Goal: Information Seeking & Learning: Learn about a topic

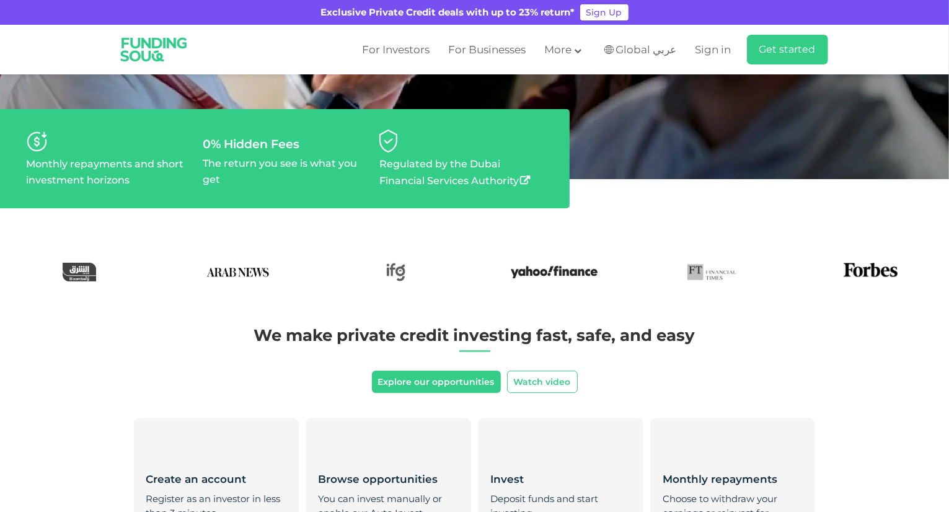
scroll to position [310, 0]
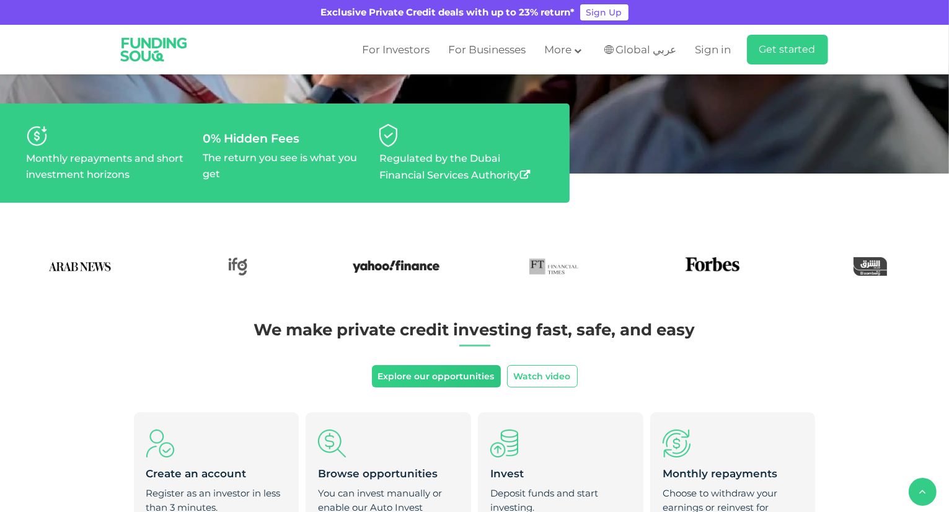
click at [406, 372] on link "Explore our opportunities" at bounding box center [436, 376] width 129 height 22
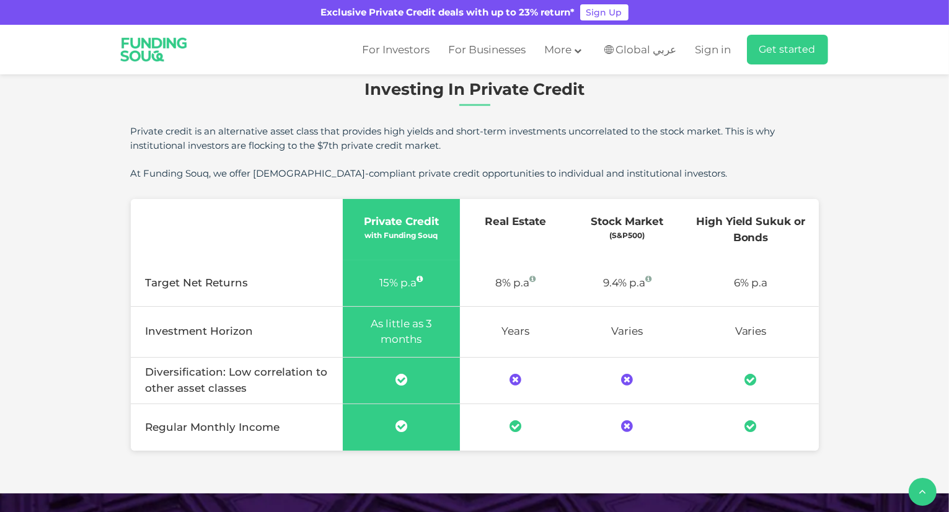
scroll to position [867, 0]
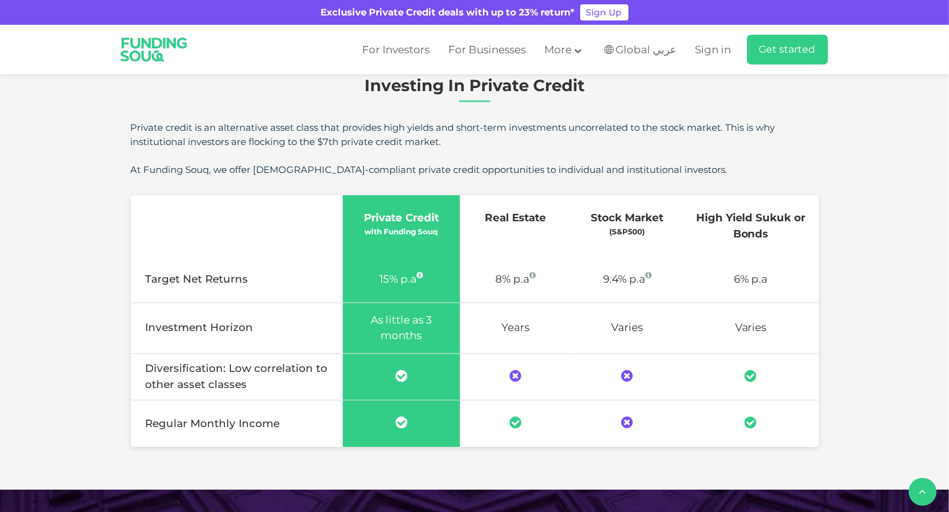
drag, startPoint x: 384, startPoint y: 214, endPoint x: 444, endPoint y: 239, distance: 64.4
click at [444, 239] on th "Private Credit with Funding Souq" at bounding box center [401, 225] width 117 height 61
drag, startPoint x: 363, startPoint y: 231, endPoint x: 444, endPoint y: 230, distance: 80.6
click at [444, 230] on div "with Funding Souq" at bounding box center [401, 231] width 105 height 11
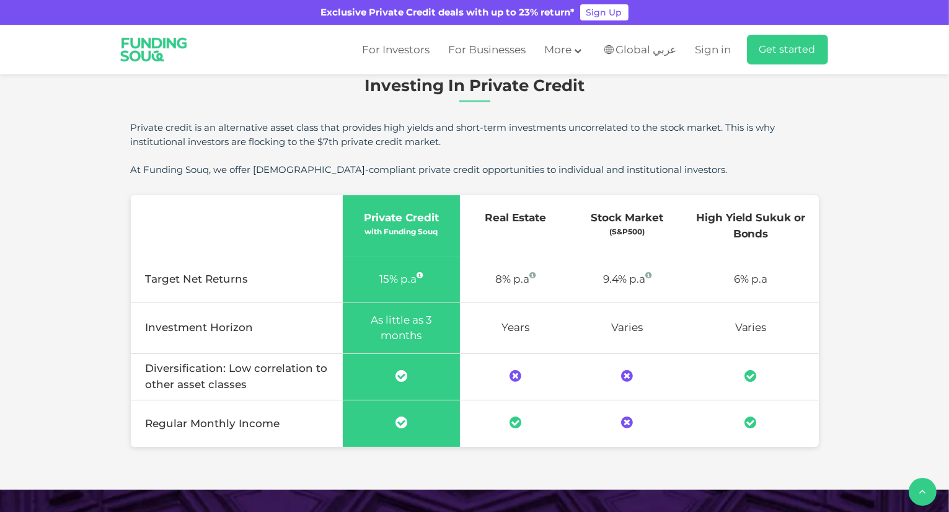
click at [445, 246] on th "Private Credit with Funding Souq" at bounding box center [401, 225] width 117 height 61
drag, startPoint x: 480, startPoint y: 216, endPoint x: 532, endPoint y: 310, distance: 108.4
click at [532, 310] on table "empty Private Credit with Funding Souq Real Estate Stock Market (S&P500) High Y…" at bounding box center [475, 321] width 688 height 252
click at [429, 323] on span "As little as 3 months" at bounding box center [401, 327] width 61 height 29
click at [394, 327] on td "As little as 3 months" at bounding box center [401, 327] width 117 height 51
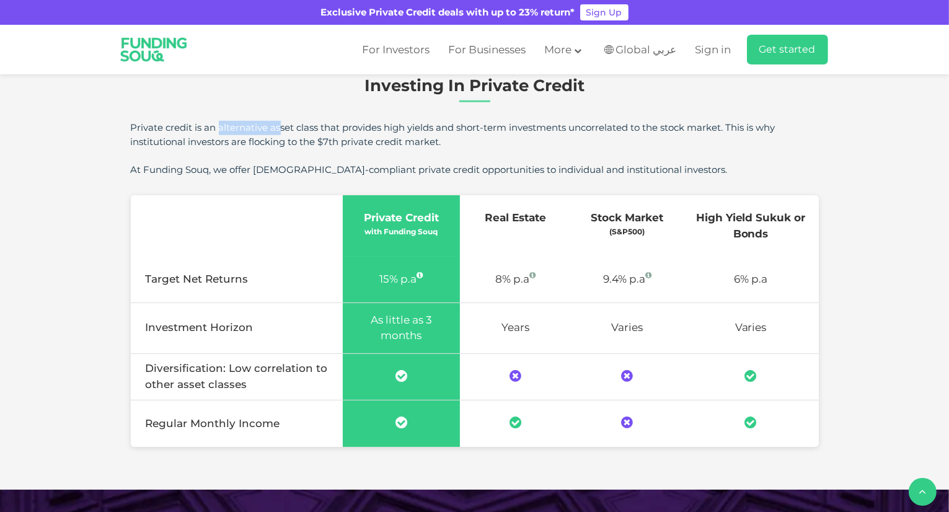
drag, startPoint x: 131, startPoint y: 123, endPoint x: 186, endPoint y: 126, distance: 54.6
click at [191, 128] on div "Private credit is an alternative asset class that provides high yields and shor…" at bounding box center [475, 135] width 688 height 28
copy div "Private credit"
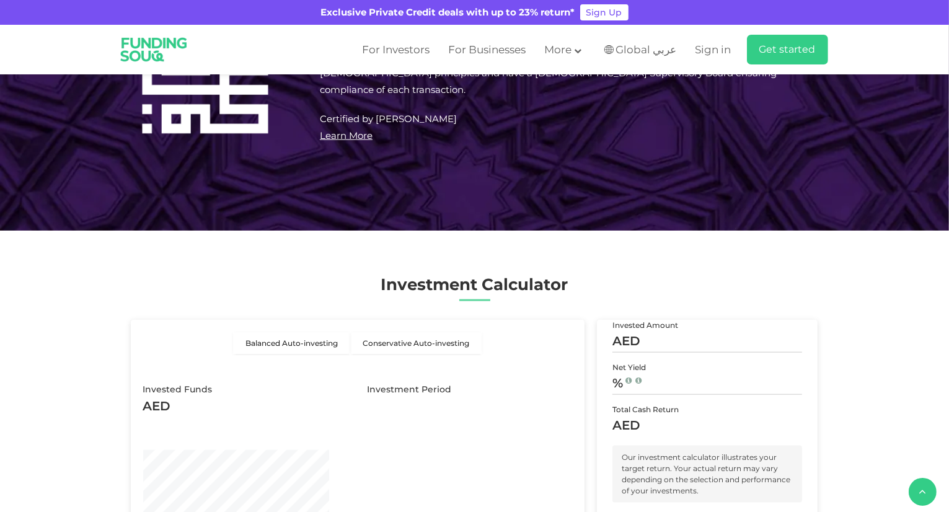
scroll to position [1549, 0]
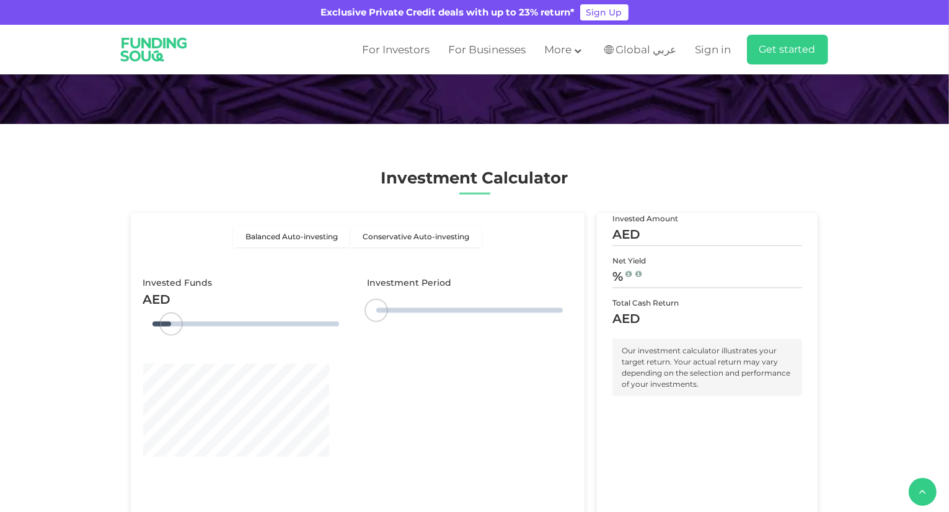
type tc-range-slider "4"
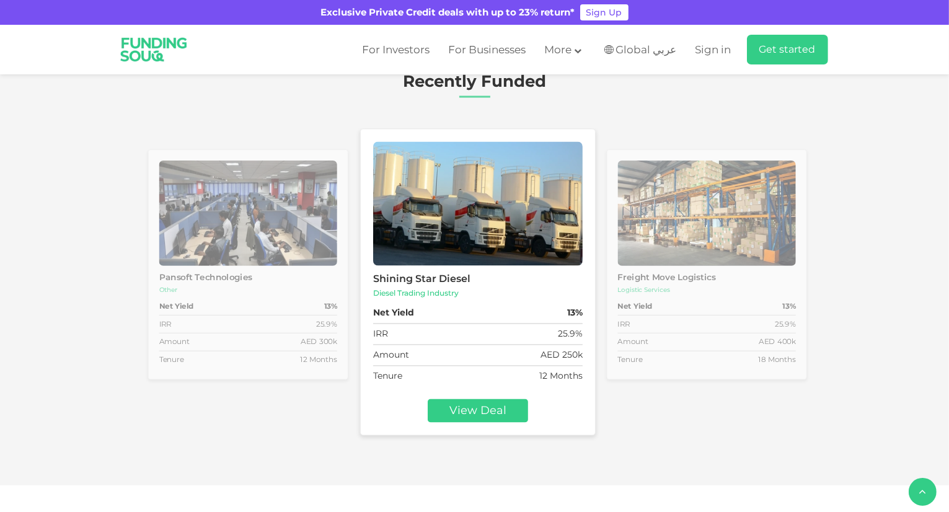
scroll to position [2169, 0]
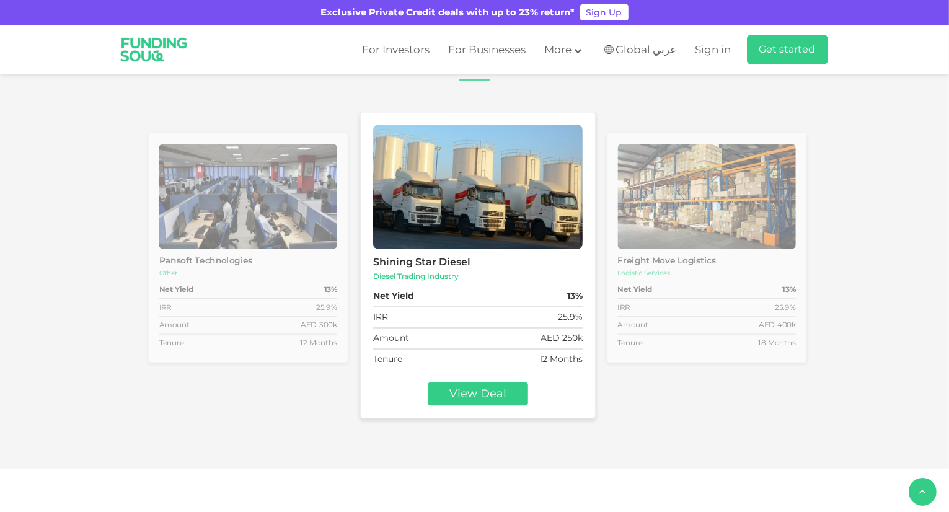
click at [243, 246] on img at bounding box center [248, 196] width 178 height 105
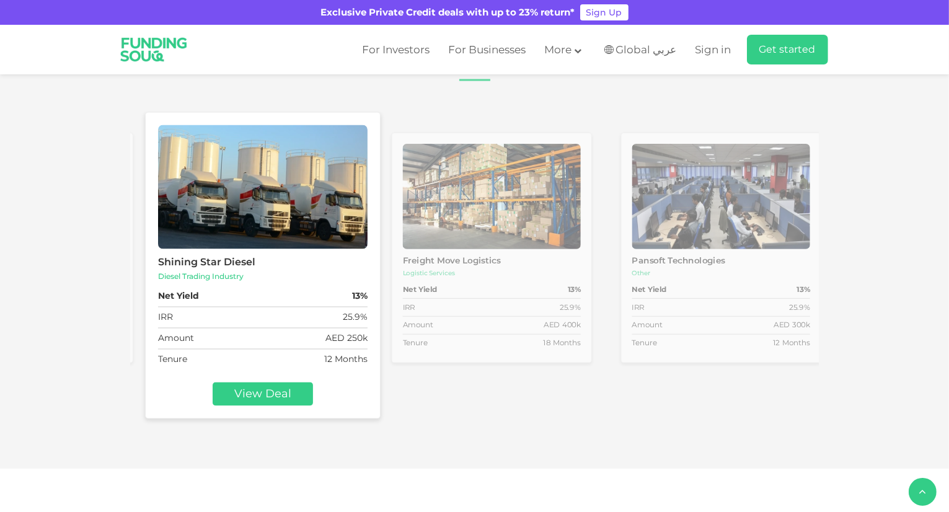
drag, startPoint x: 359, startPoint y: 325, endPoint x: 812, endPoint y: 299, distance: 453.7
click at [812, 299] on div "Shining Star Diesel Diesel Trading Industry Net Yield 13% IRR 25.9% Amount AED …" at bounding box center [488, 268] width 2063 height 313
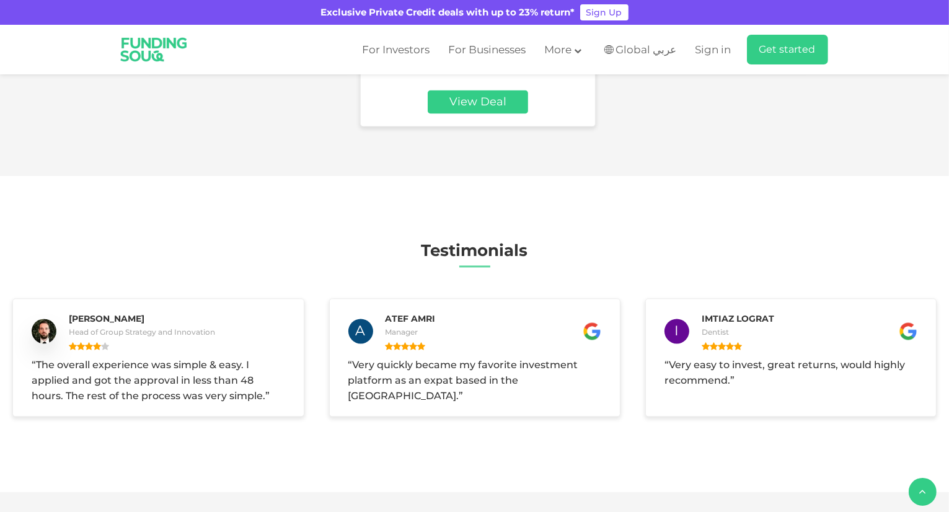
scroll to position [2478, 0]
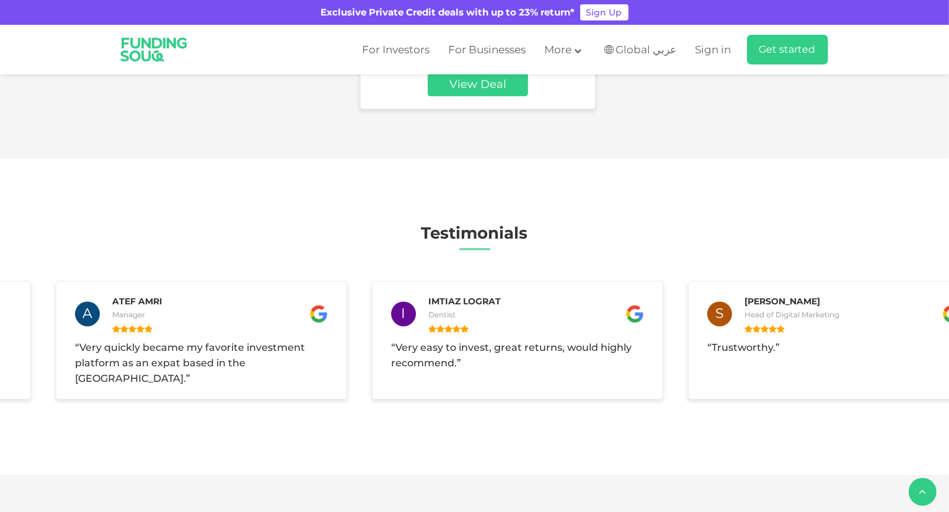
drag, startPoint x: 701, startPoint y: 325, endPoint x: 244, endPoint y: 328, distance: 457.3
click at [248, 328] on div "Atef Amri Manager" at bounding box center [214, 314] width 228 height 40
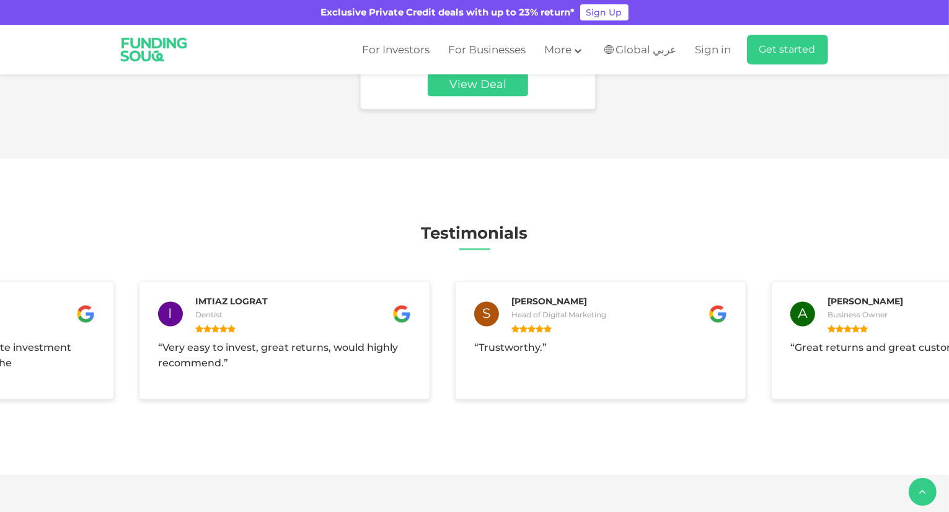
drag, startPoint x: 485, startPoint y: 335, endPoint x: 402, endPoint y: 335, distance: 83.0
click at [361, 335] on div "A Adel Aljehani Business Owner “ Great returns and great customer service! ” Mo…" at bounding box center [758, 339] width 3795 height 143
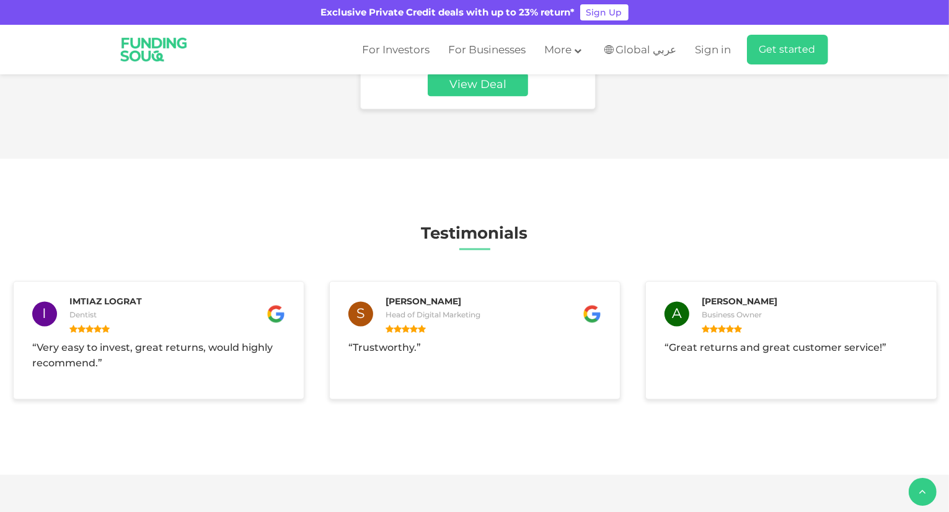
drag, startPoint x: 479, startPoint y: 341, endPoint x: 466, endPoint y: 341, distance: 13.0
click at [664, 341] on p "“ Great returns and great customer service! ”" at bounding box center [790, 347] width 253 height 15
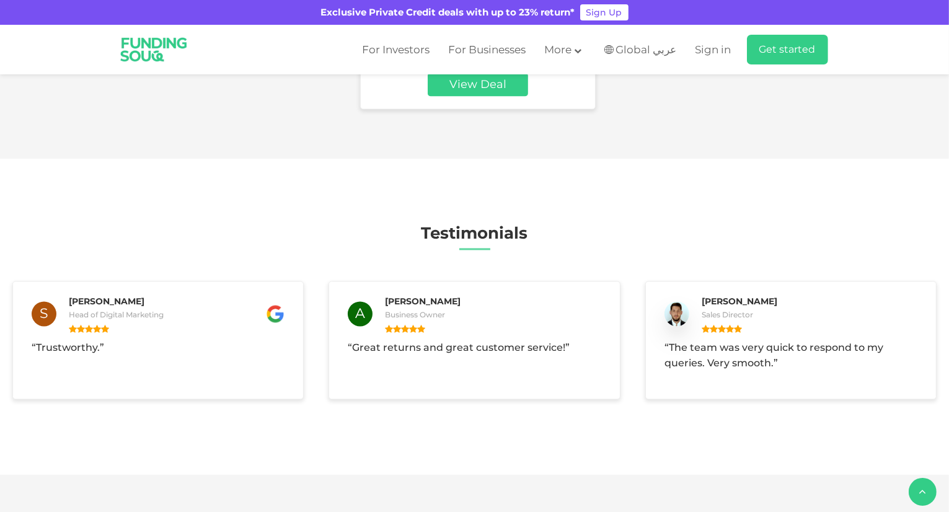
drag, startPoint x: 381, startPoint y: 348, endPoint x: 361, endPoint y: 348, distance: 20.4
click at [664, 348] on span "The team was very quick to respond to my queries. Very smooth." at bounding box center [773, 354] width 219 height 27
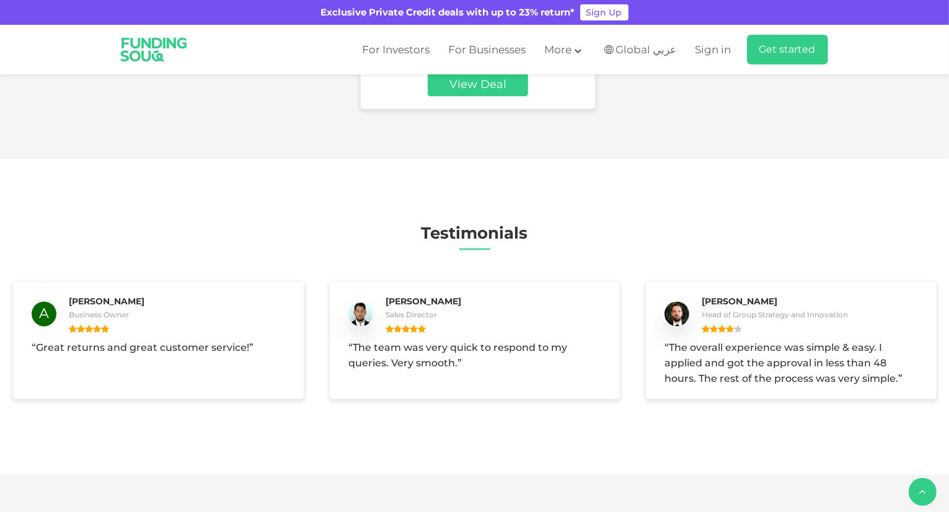
drag, startPoint x: 615, startPoint y: 348, endPoint x: 310, endPoint y: 356, distance: 305.6
click at [329, 356] on div "Mohammed Almesmari Sales Director “ The team was very quick to respond to my qu…" at bounding box center [474, 340] width 291 height 118
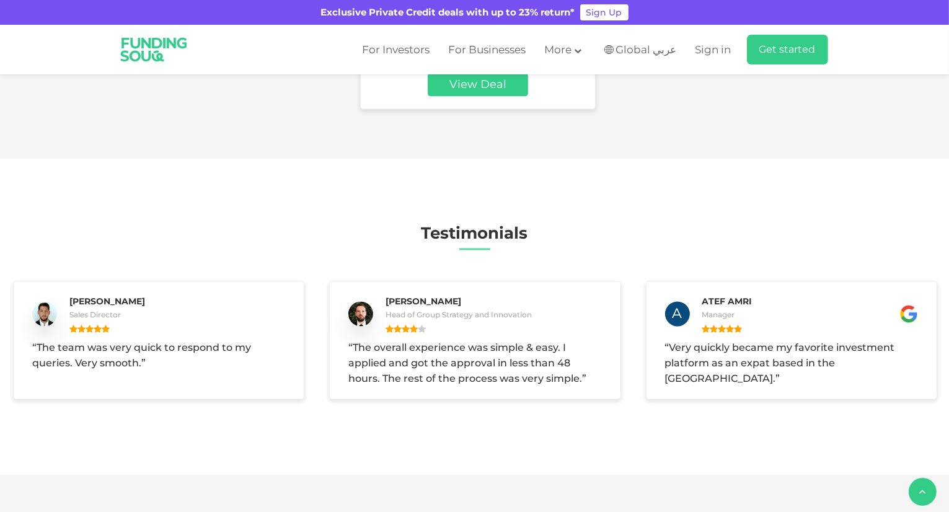
drag, startPoint x: 573, startPoint y: 358, endPoint x: 98, endPoint y: 359, distance: 475.2
click at [348, 362] on p "“ The overall experience was simple & easy. I applied and got the approval in l…" at bounding box center [474, 363] width 253 height 46
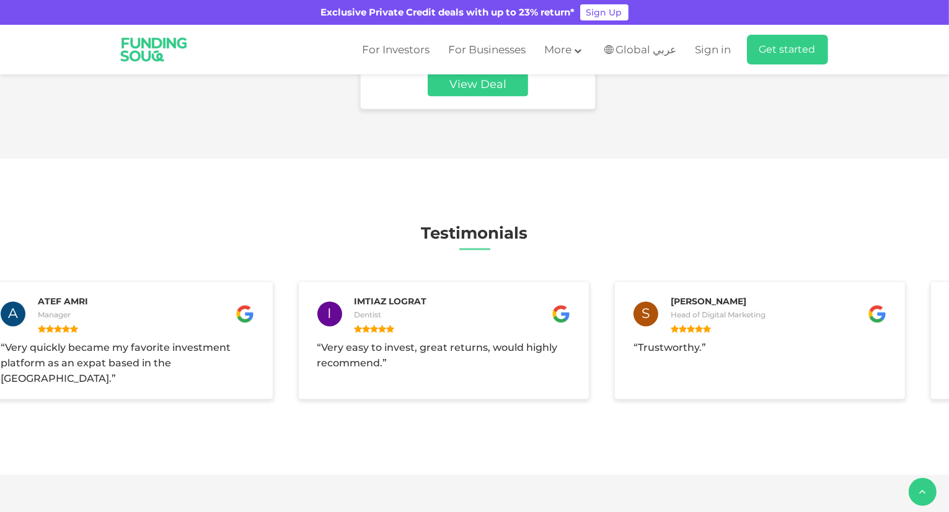
drag, startPoint x: 559, startPoint y: 355, endPoint x: 257, endPoint y: 367, distance: 302.6
click at [173, 366] on div "A Adel Aljehani Business Owner “ Great returns and great customer service! ” Mo…" at bounding box center [917, 339] width 3795 height 143
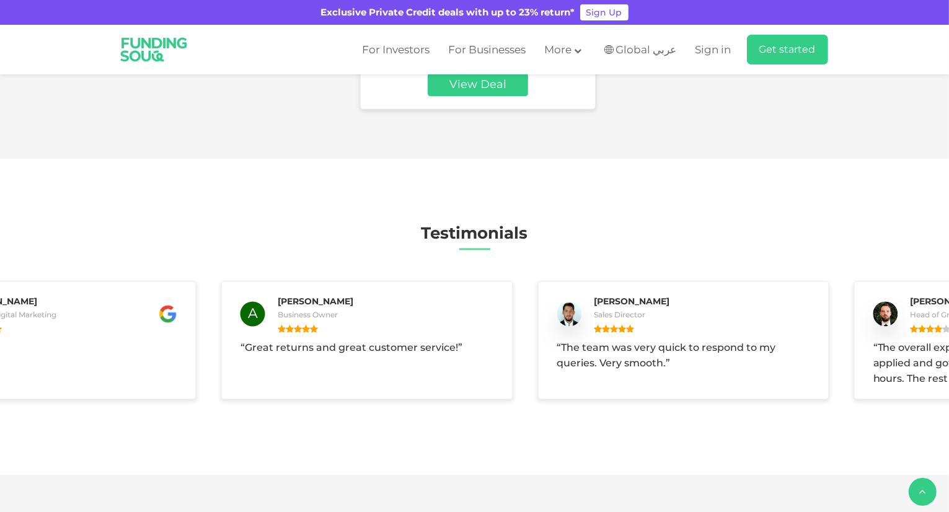
drag, startPoint x: 528, startPoint y: 367, endPoint x: 112, endPoint y: 367, distance: 416.4
click at [221, 367] on div "A Adel Aljehani Business Owner “ Great returns and great customer service! ”" at bounding box center [366, 340] width 291 height 118
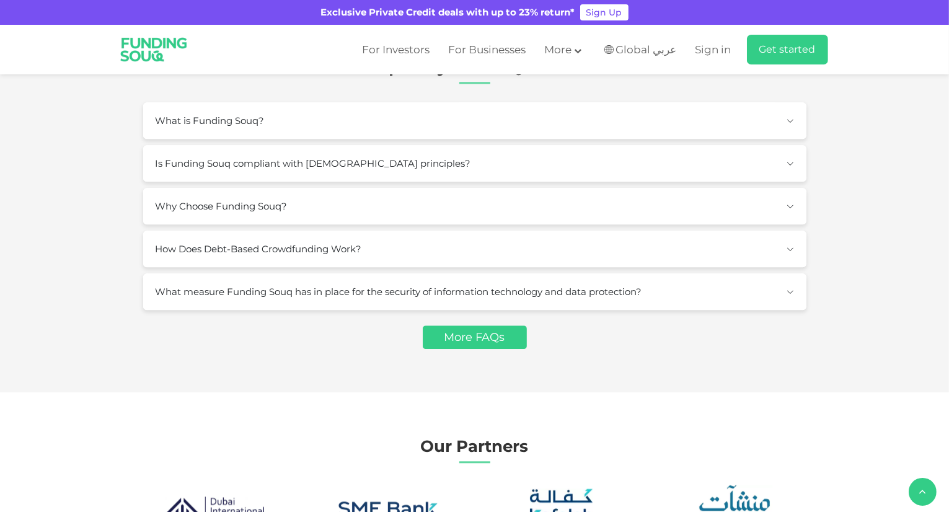
scroll to position [3098, 0]
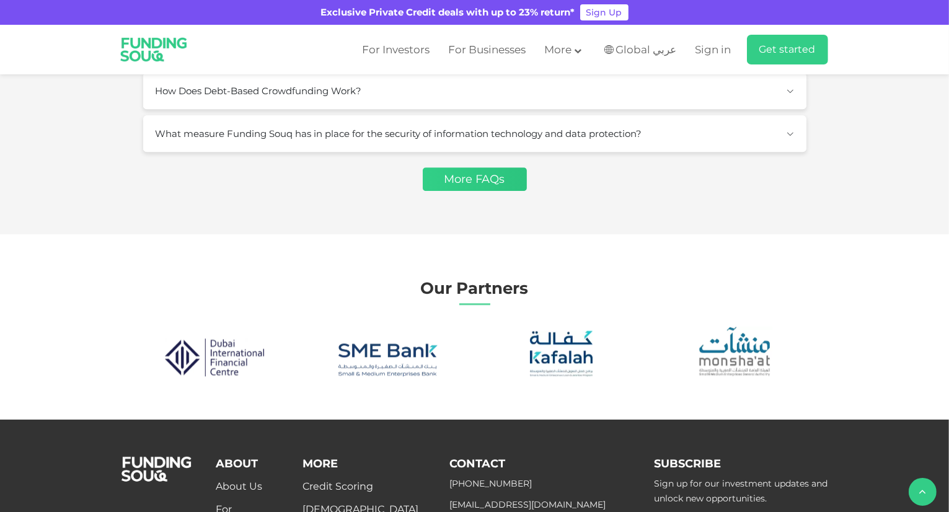
click at [477, 180] on link "More FAQs" at bounding box center [475, 179] width 104 height 24
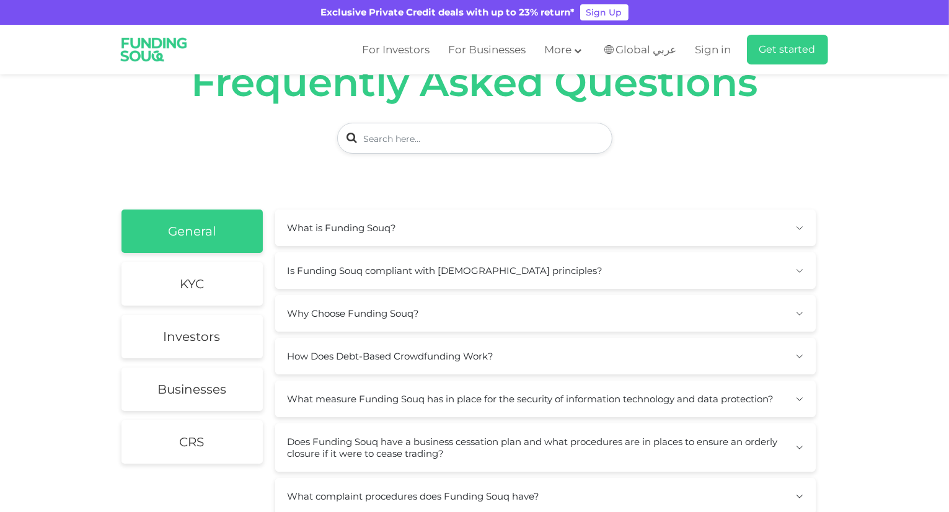
scroll to position [186, 0]
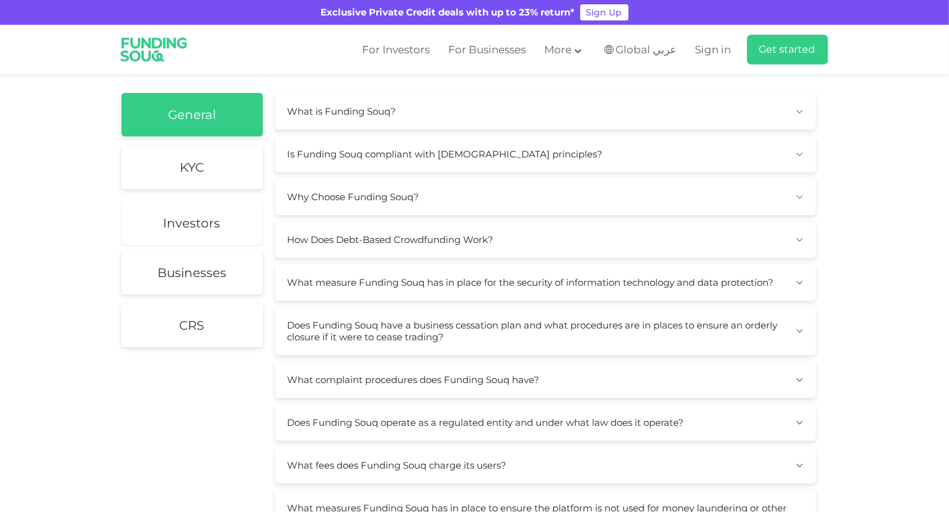
click at [196, 219] on h2 "Investors" at bounding box center [192, 223] width 57 height 15
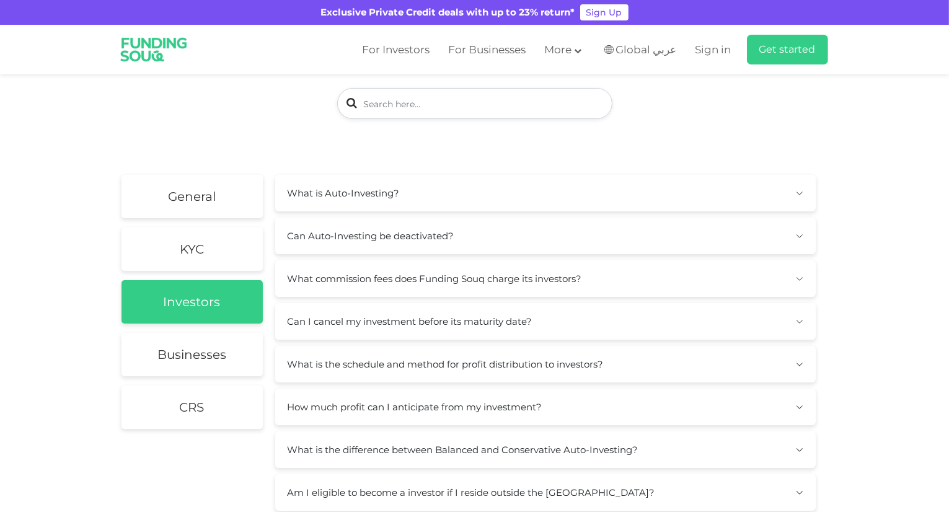
scroll to position [124, 0]
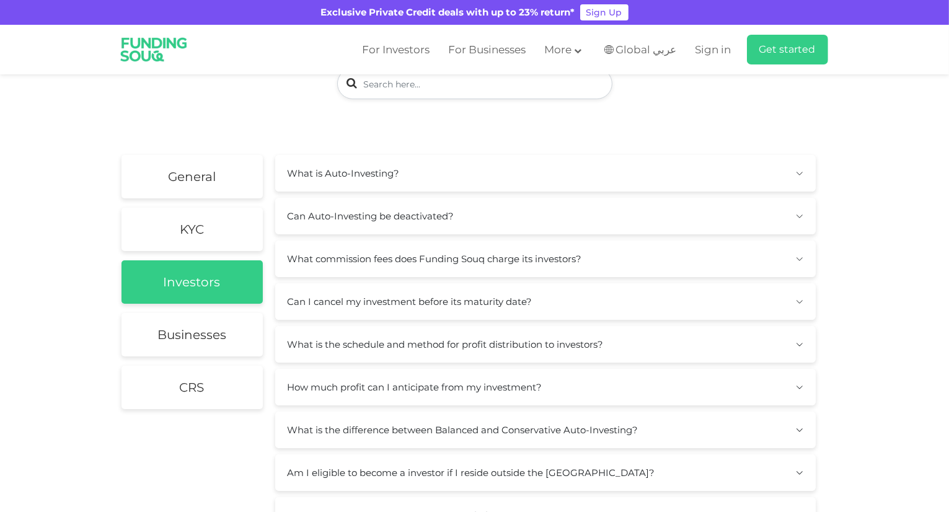
click at [597, 265] on button "What commission fees does Funding Souq charge its investors?" at bounding box center [545, 258] width 540 height 37
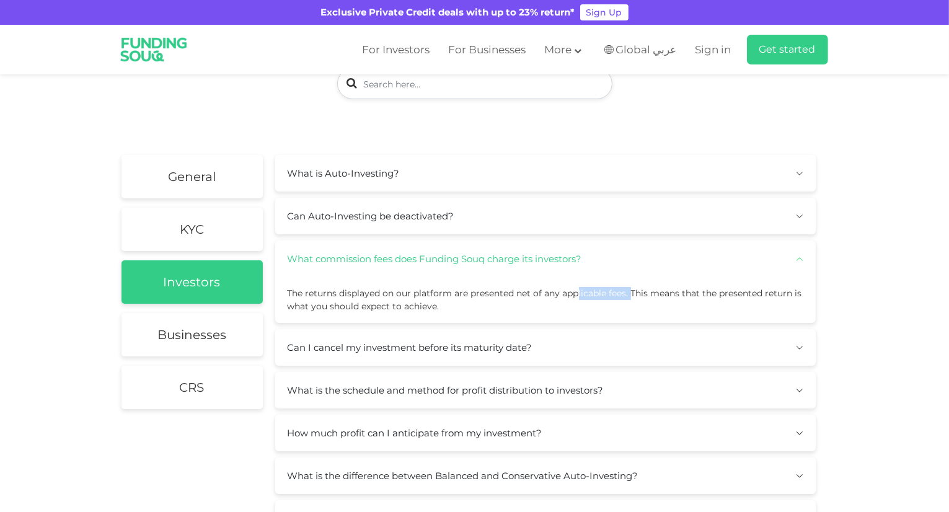
drag, startPoint x: 579, startPoint y: 294, endPoint x: 631, endPoint y: 293, distance: 52.7
click at [631, 293] on span "The returns displayed on our platform are presented net of any applicable fees.…" at bounding box center [545, 300] width 514 height 24
drag, startPoint x: 652, startPoint y: 293, endPoint x: 689, endPoint y: 292, distance: 37.2
click at [687, 293] on span "The returns displayed on our platform are presented net of any applicable fees.…" at bounding box center [545, 300] width 514 height 24
click at [542, 302] on p "The returns displayed on our platform are presented net of any applicable fees.…" at bounding box center [546, 300] width 516 height 26
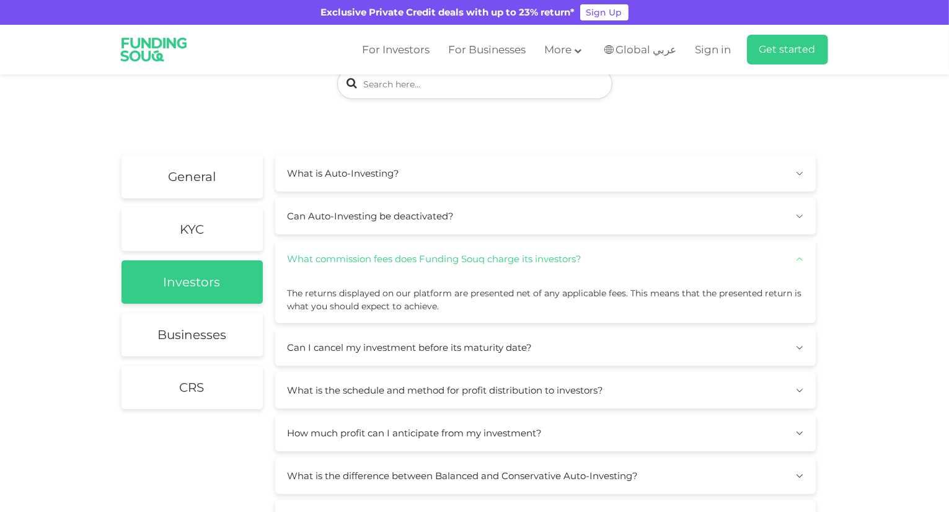
click at [521, 257] on button "What commission fees does Funding Souq charge its investors?" at bounding box center [545, 258] width 540 height 37
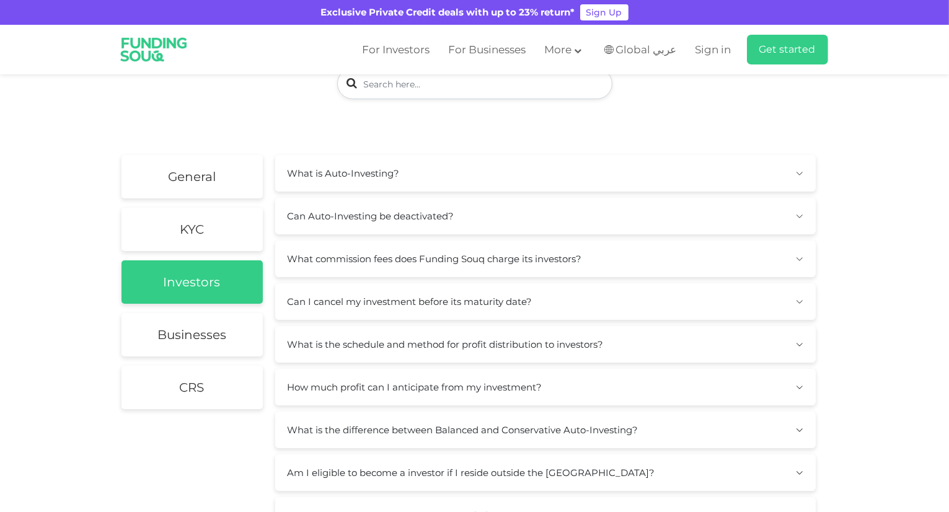
click at [387, 301] on button "Can I cancel my investment before its maturity date?" at bounding box center [545, 301] width 540 height 37
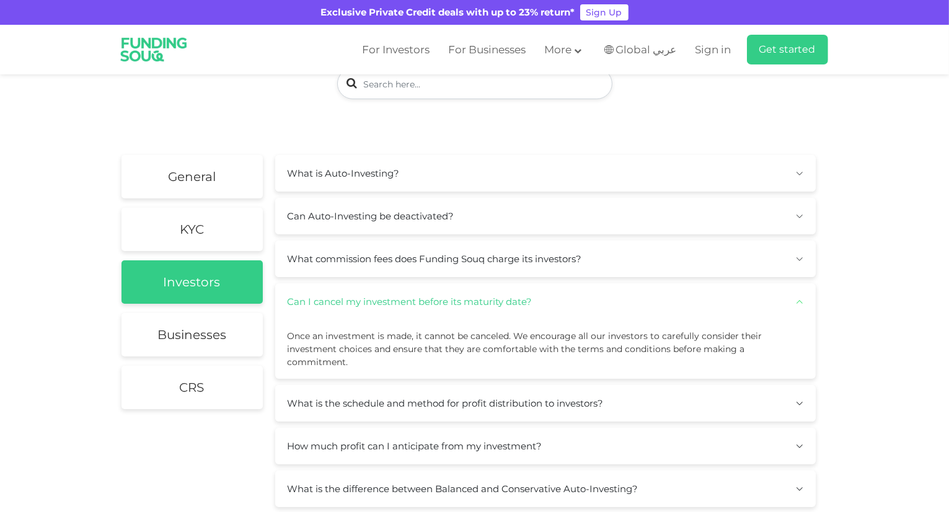
click at [402, 294] on button "Can I cancel my investment before its maturity date?" at bounding box center [545, 301] width 540 height 37
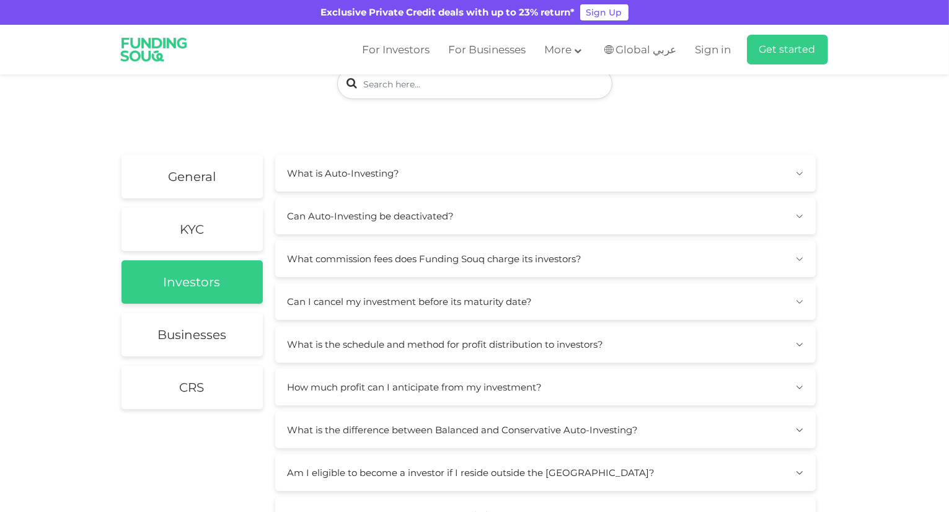
scroll to position [186, 0]
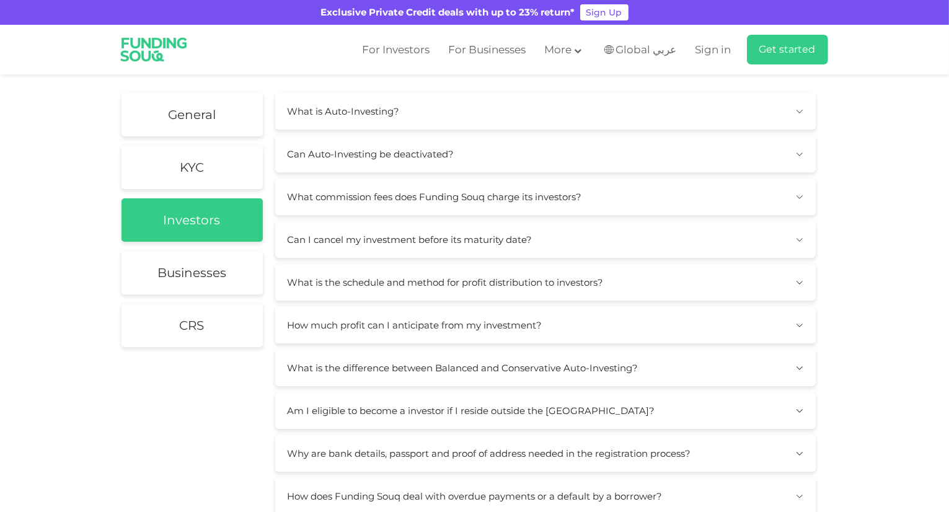
click at [416, 286] on button "What is the schedule and method for profit distribution to investors?" at bounding box center [545, 282] width 540 height 37
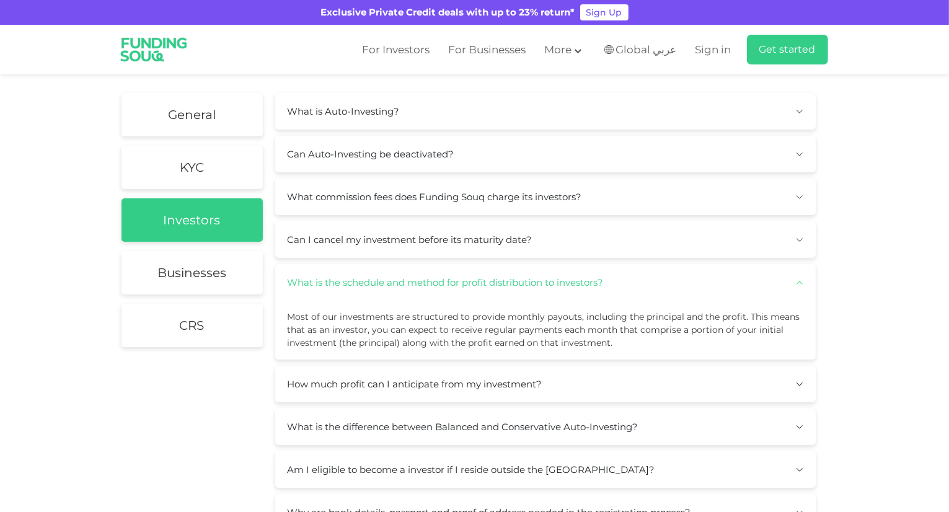
click at [416, 286] on button "What is the schedule and method for profit distribution to investors?" at bounding box center [545, 282] width 540 height 37
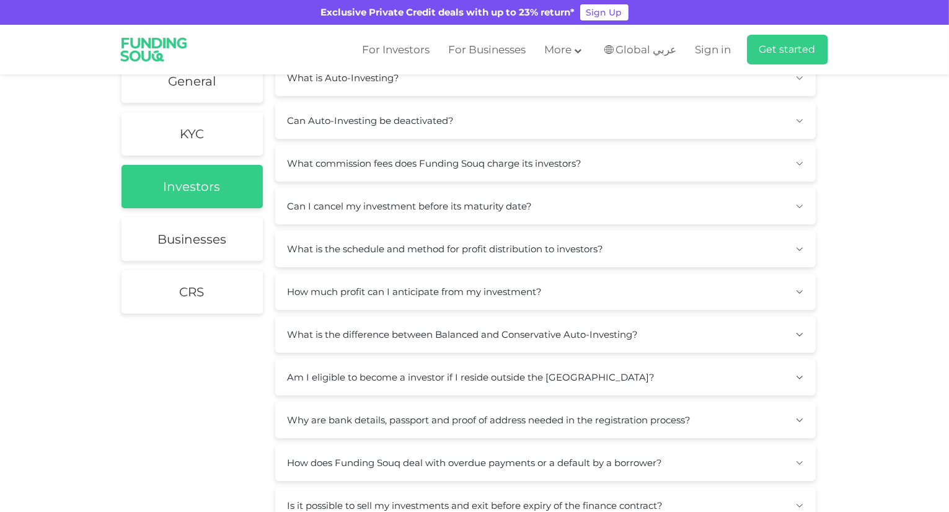
scroll to position [248, 0]
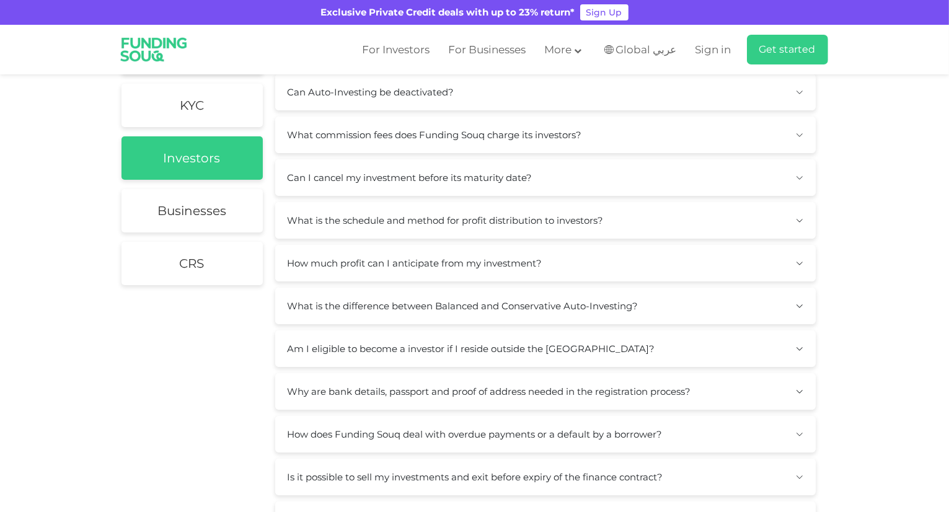
click at [434, 268] on button "How much profit can I anticipate from my investment?" at bounding box center [545, 263] width 540 height 37
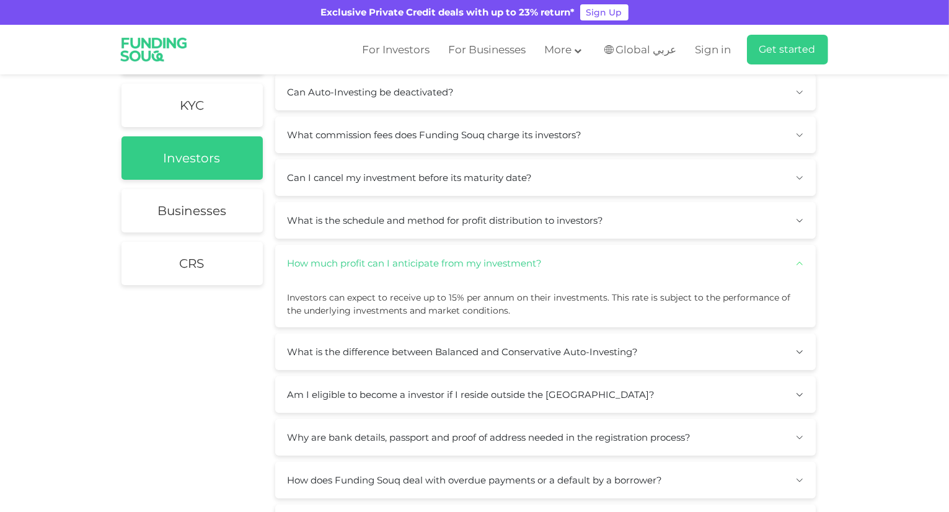
click at [434, 268] on button "How much profit can I anticipate from my investment?" at bounding box center [545, 263] width 540 height 37
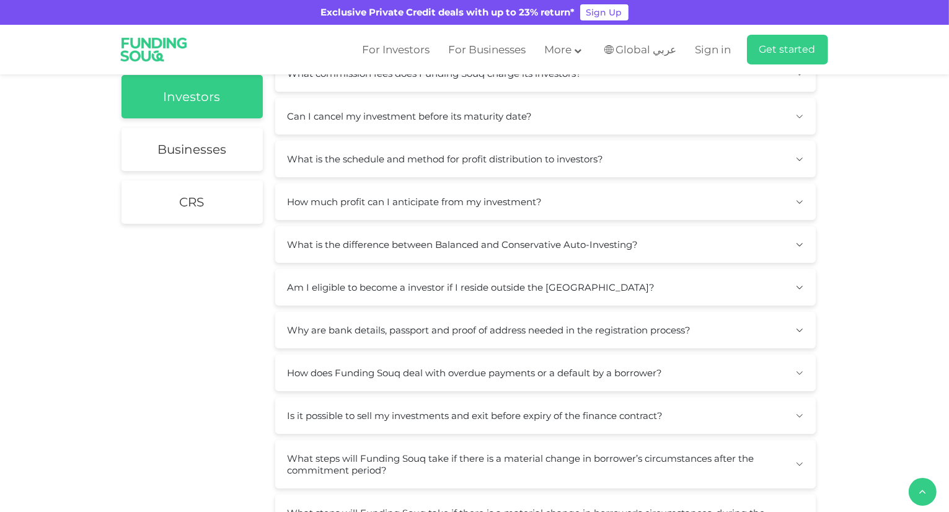
scroll to position [310, 0]
click at [421, 289] on button "Am I eligible to become a investor if I reside outside the UAE?" at bounding box center [545, 286] width 540 height 37
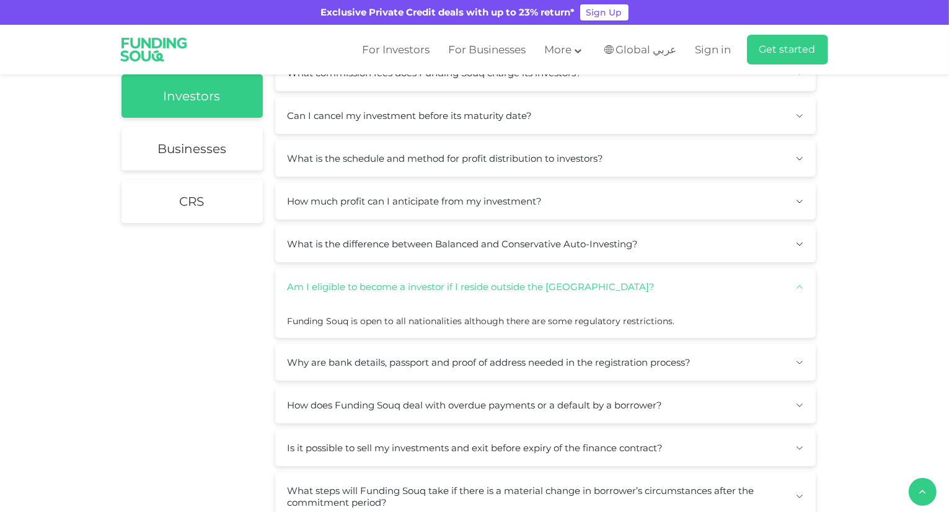
click at [426, 286] on button "Am I eligible to become a investor if I reside outside the UAE?" at bounding box center [545, 286] width 540 height 37
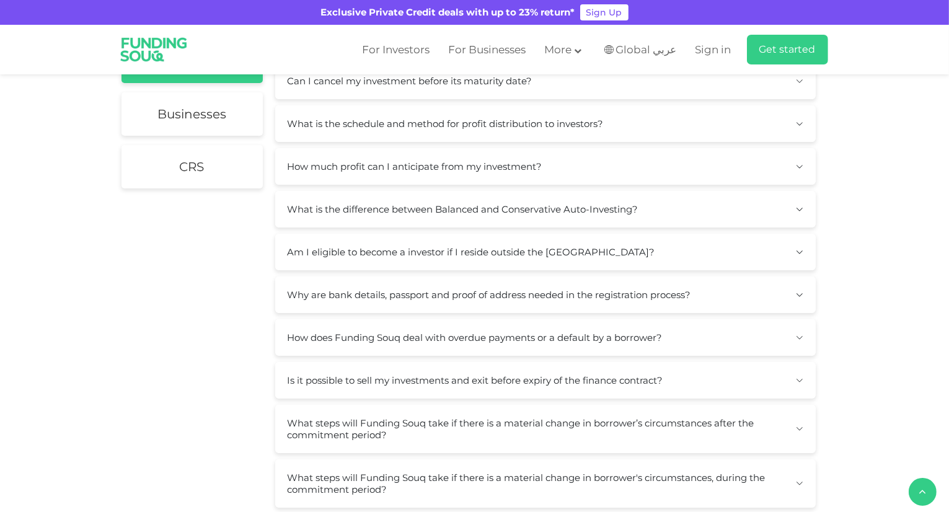
scroll to position [372, 0]
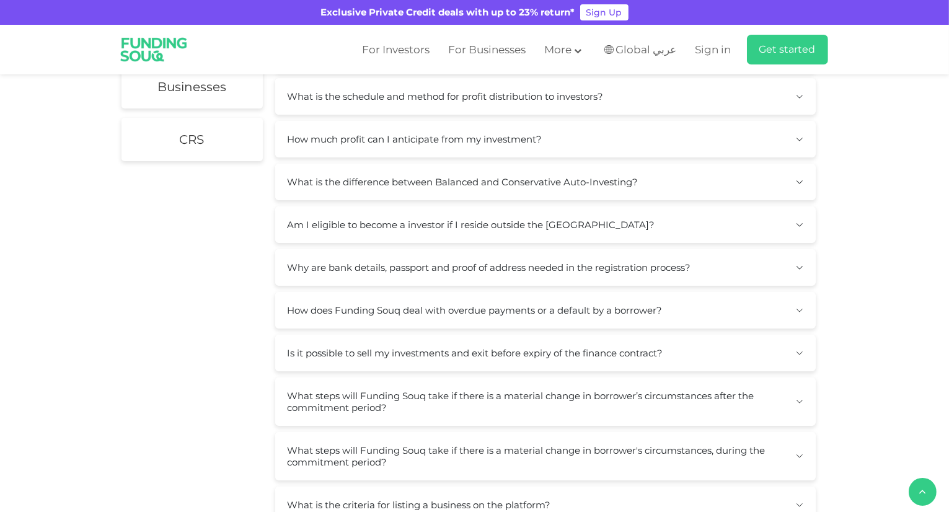
click at [426, 258] on button "Why are bank details, passport and proof of address needed in the registration …" at bounding box center [545, 267] width 540 height 37
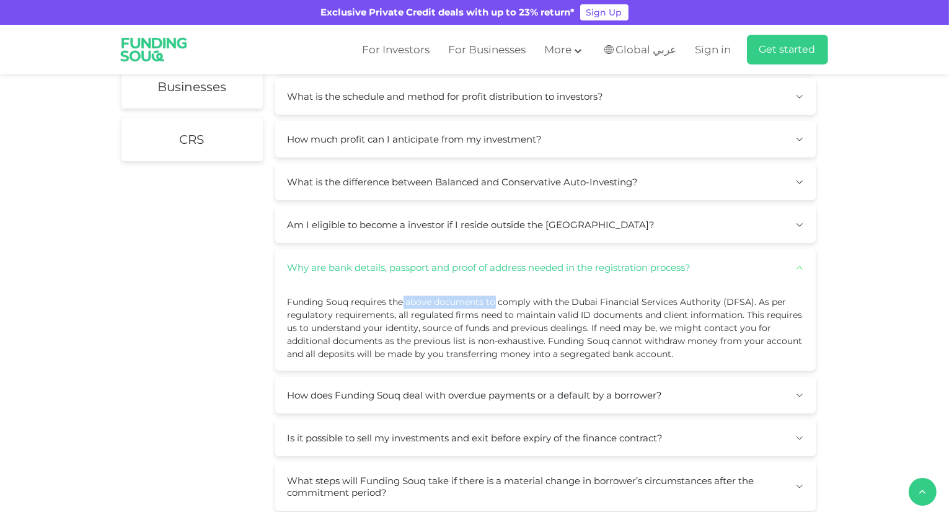
drag, startPoint x: 411, startPoint y: 294, endPoint x: 493, endPoint y: 297, distance: 82.5
click at [493, 297] on span "Funding Souq requires the above documents to comply with the Dubai Financial Se…" at bounding box center [545, 327] width 515 height 63
click at [509, 298] on span "Funding Souq requires the above documents to comply with the Dubai Financial Se…" at bounding box center [545, 327] width 515 height 63
click at [314, 314] on span "Funding Souq requires the above documents to comply with the Dubai Financial Se…" at bounding box center [545, 327] width 515 height 63
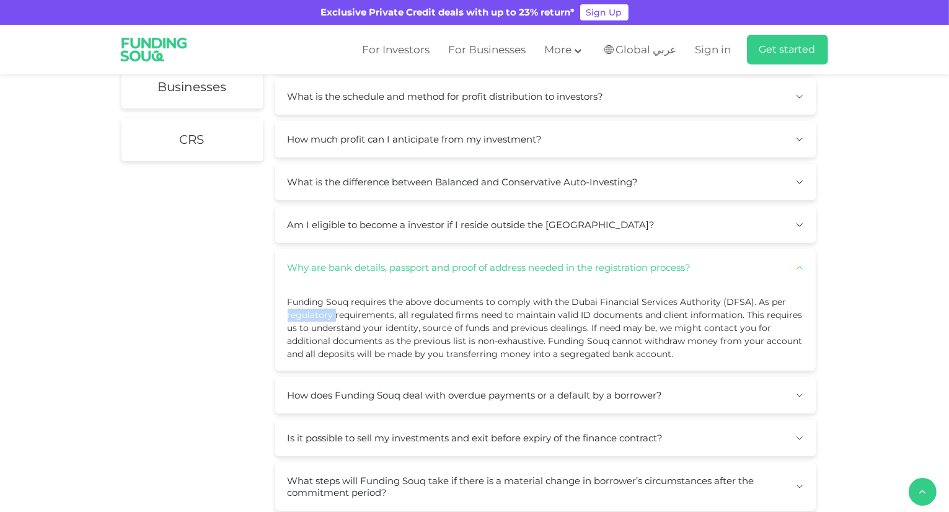
click at [314, 314] on span "Funding Souq requires the above documents to comply with the Dubai Financial Se…" at bounding box center [545, 327] width 515 height 63
click at [372, 312] on span "Funding Souq requires the above documents to comply with the Dubai Financial Se…" at bounding box center [545, 327] width 515 height 63
click at [421, 315] on span "Funding Souq requires the above documents to comply with the Dubai Financial Se…" at bounding box center [545, 327] width 515 height 63
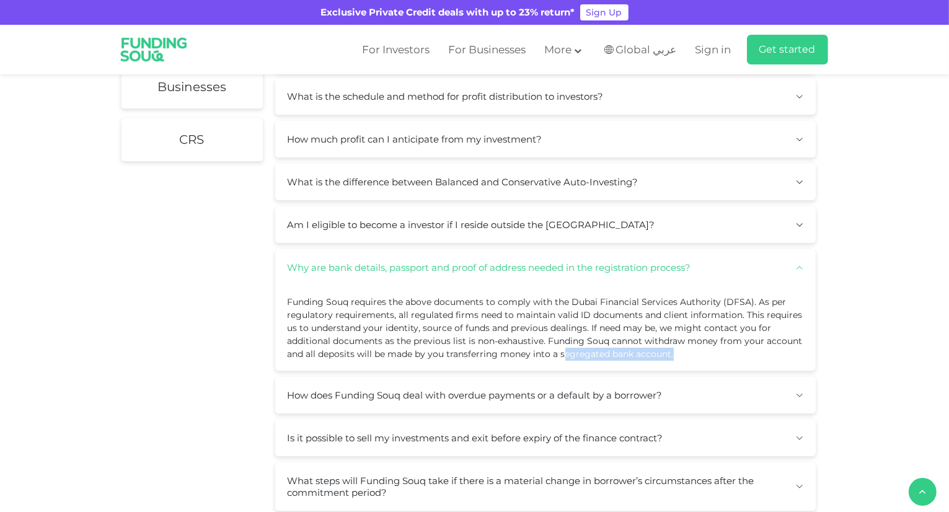
drag, startPoint x: 564, startPoint y: 350, endPoint x: 716, endPoint y: 349, distance: 152.4
click at [716, 349] on div "Funding Souq requires the above documents to comply with the Dubai Financial Se…" at bounding box center [545, 328] width 540 height 85
click at [667, 266] on button "Why are bank details, passport and proof of address needed in the registration …" at bounding box center [545, 267] width 540 height 37
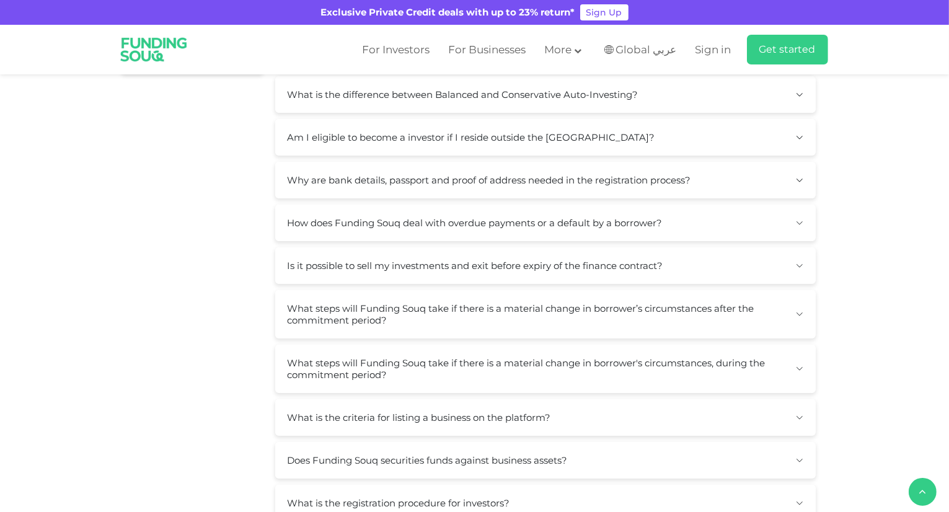
scroll to position [496, 0]
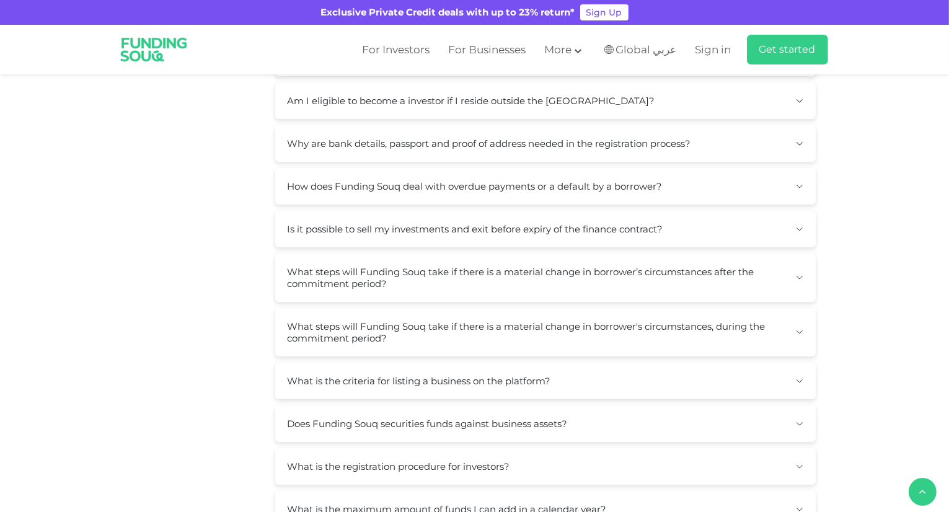
click at [550, 227] on button "Is it possible to sell my investments and exit before expiry of the finance con…" at bounding box center [545, 229] width 540 height 37
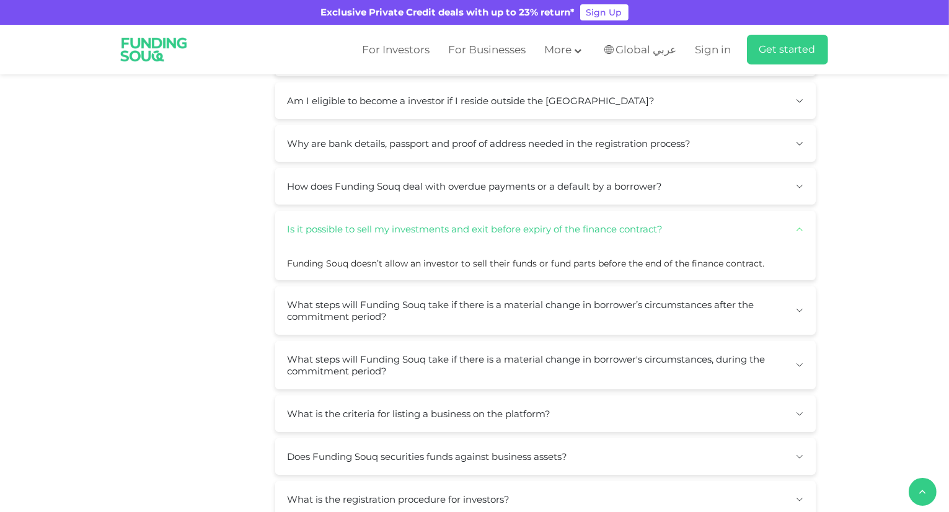
click at [538, 224] on button "Is it possible to sell my investments and exit before expiry of the finance con…" at bounding box center [545, 229] width 540 height 37
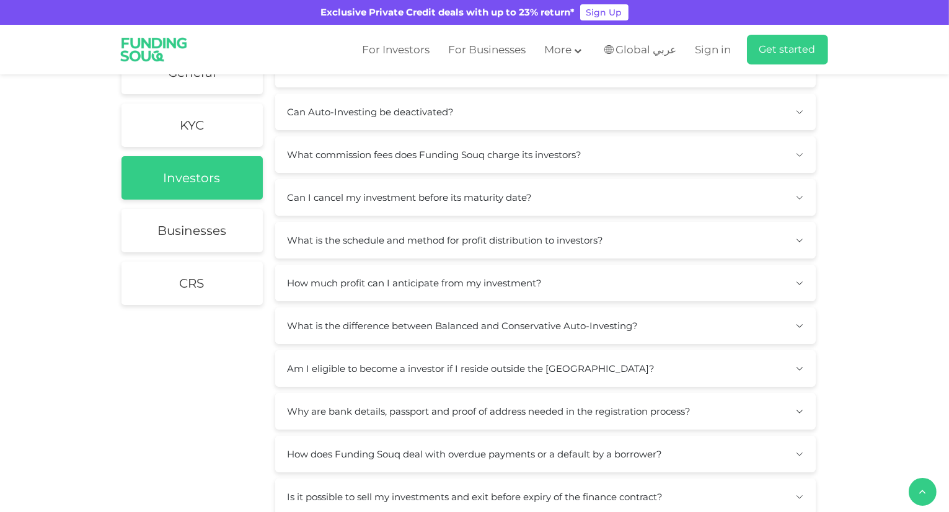
scroll to position [0, 0]
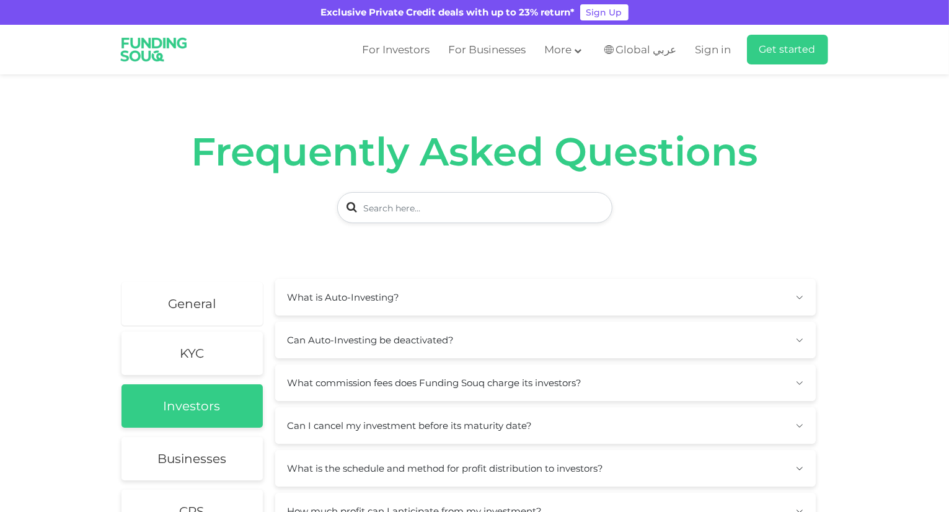
click at [181, 309] on h2 "General" at bounding box center [192, 303] width 48 height 15
